Goal: Task Accomplishment & Management: Manage account settings

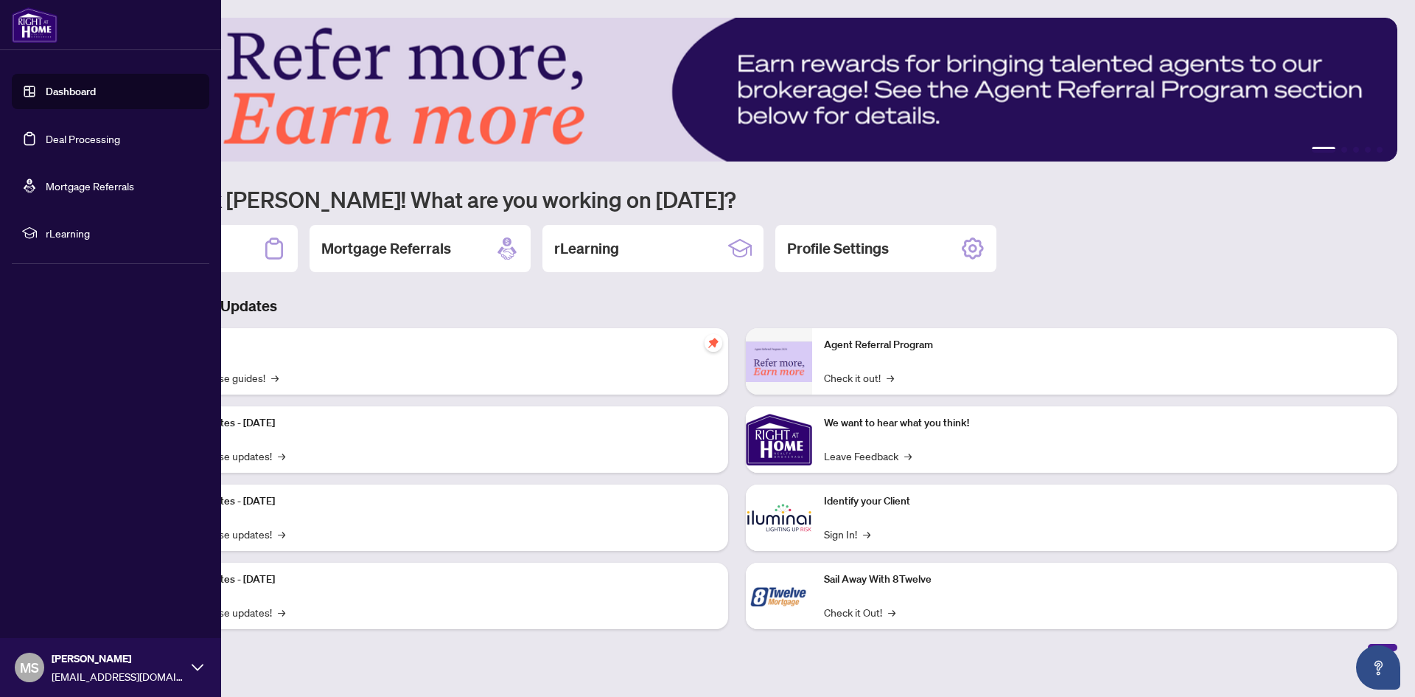
click at [53, 145] on link "Deal Processing" at bounding box center [83, 138] width 74 height 13
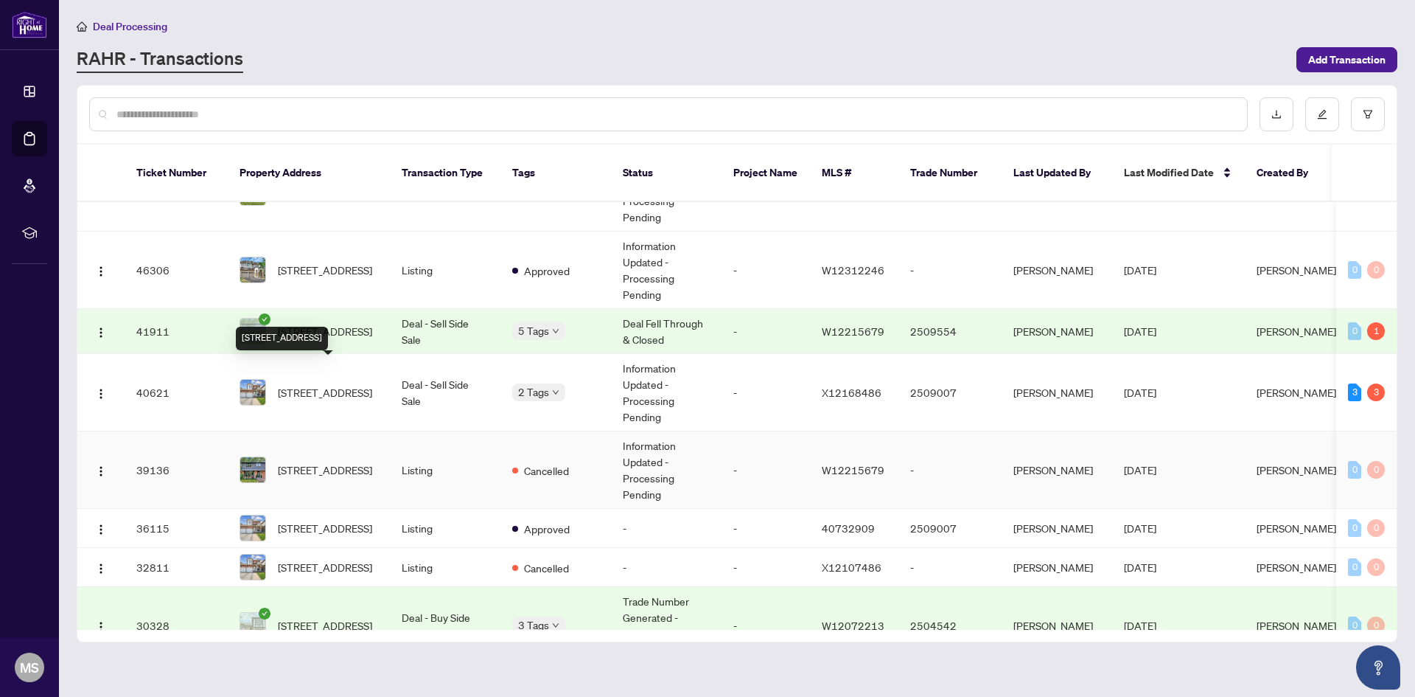
scroll to position [74, 0]
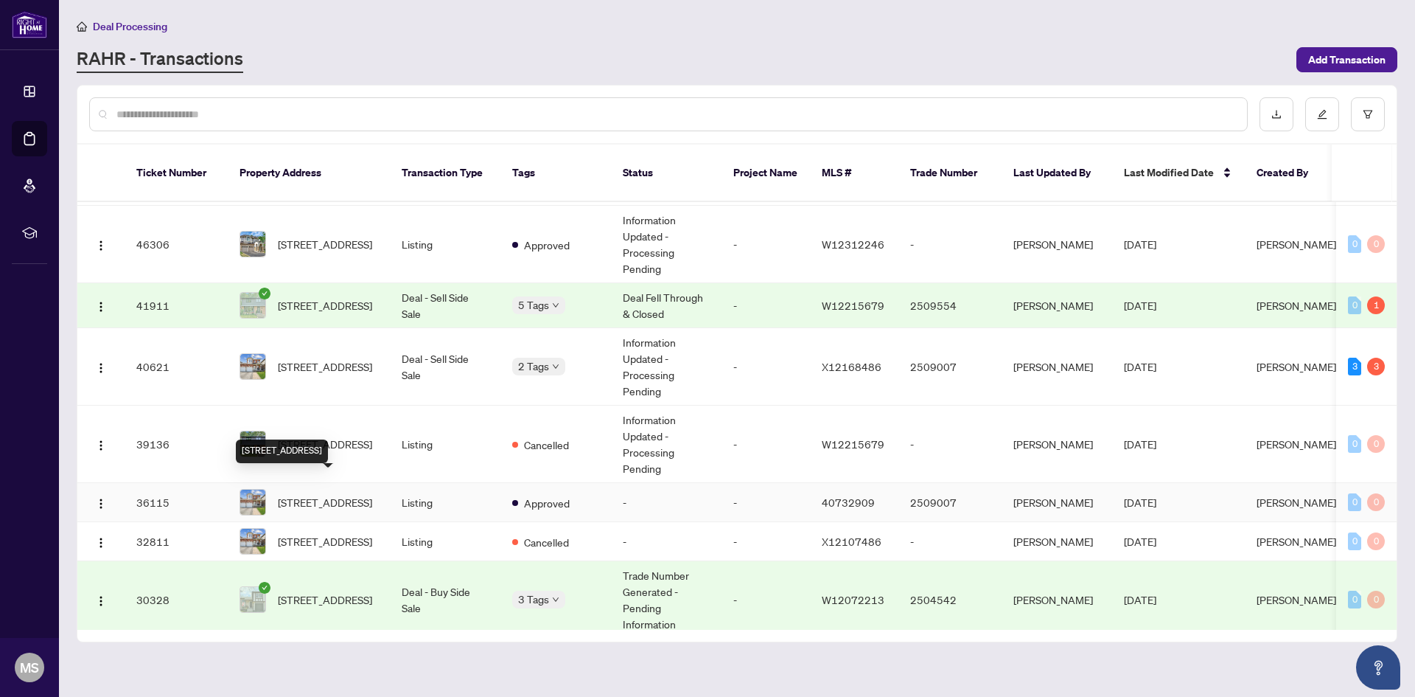
click at [352, 494] on span "[STREET_ADDRESS]" at bounding box center [325, 502] width 94 height 16
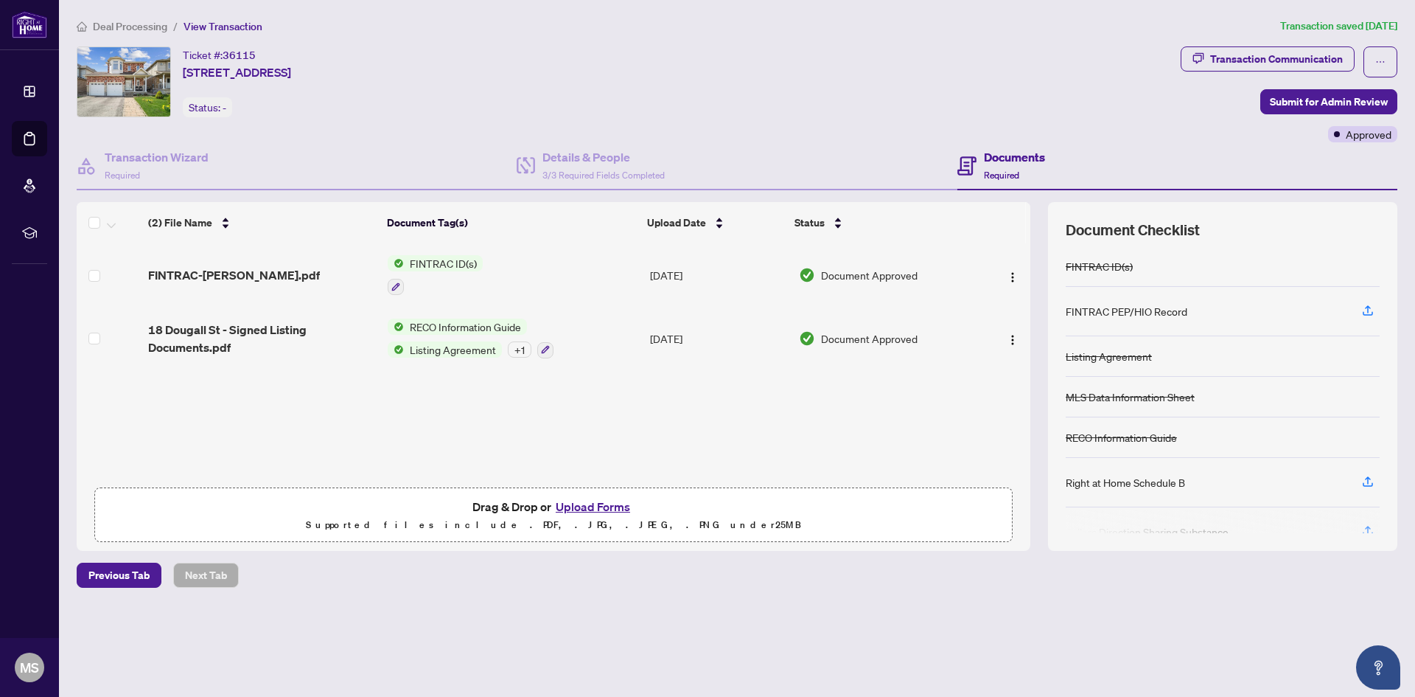
click at [177, 327] on span "18 Dougall St - Signed Listing Documents.pdf" at bounding box center [262, 338] width 228 height 35
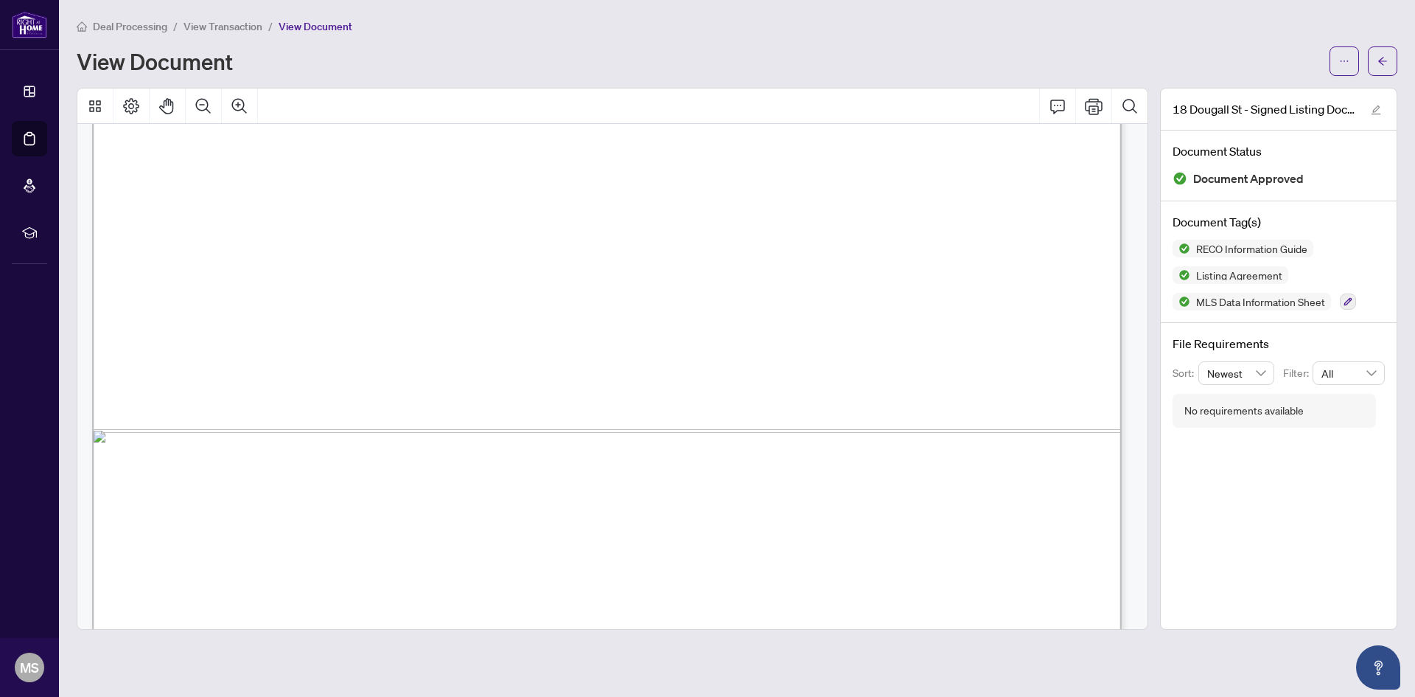
scroll to position [58245, 0]
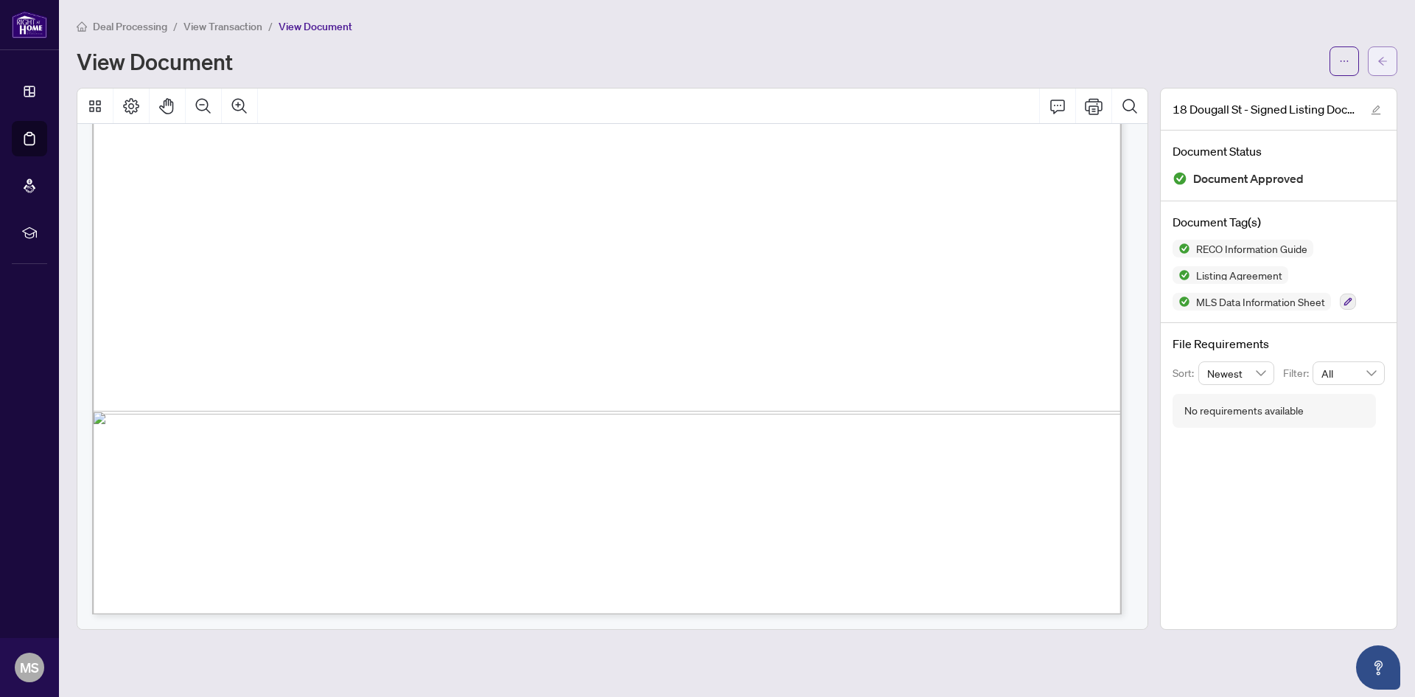
click at [1383, 63] on icon "arrow-left" at bounding box center [1383, 61] width 10 height 10
